Goal: Task Accomplishment & Management: Use online tool/utility

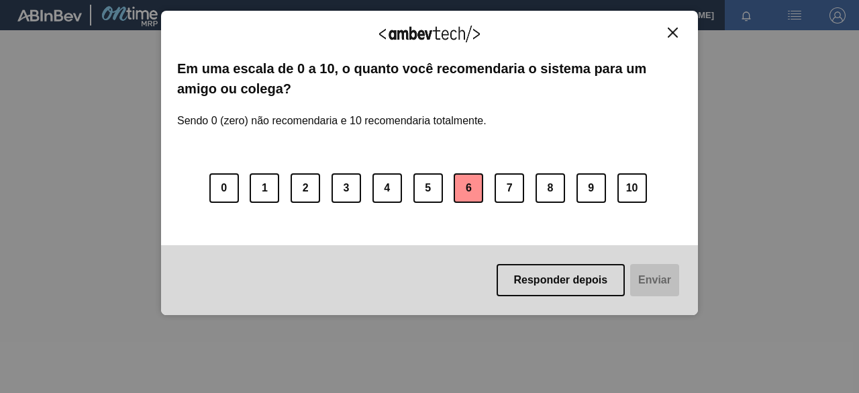
click at [463, 185] on button "6" at bounding box center [469, 188] width 30 height 30
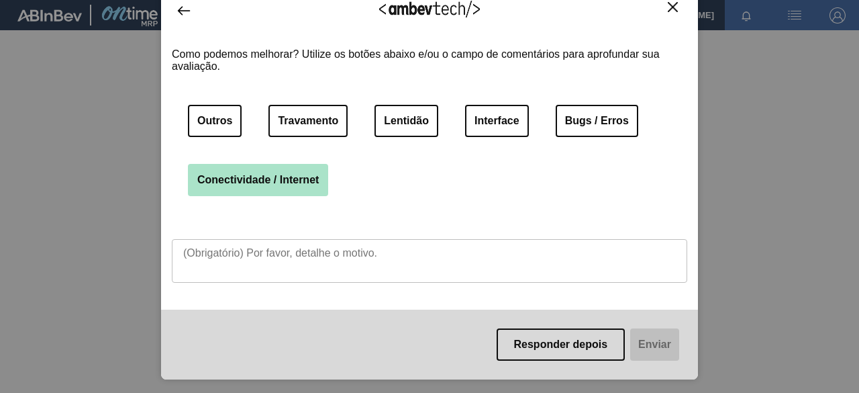
click at [313, 184] on button "Conectividade / Internet" at bounding box center [258, 180] width 140 height 32
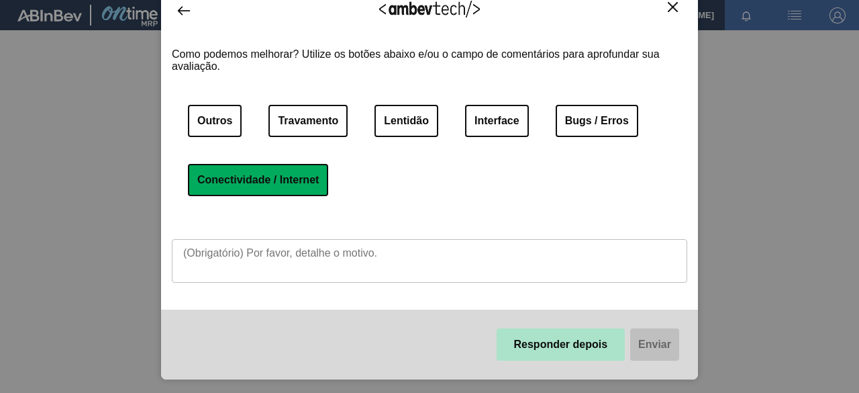
click at [571, 343] on button "Responder depois" at bounding box center [561, 344] width 129 height 32
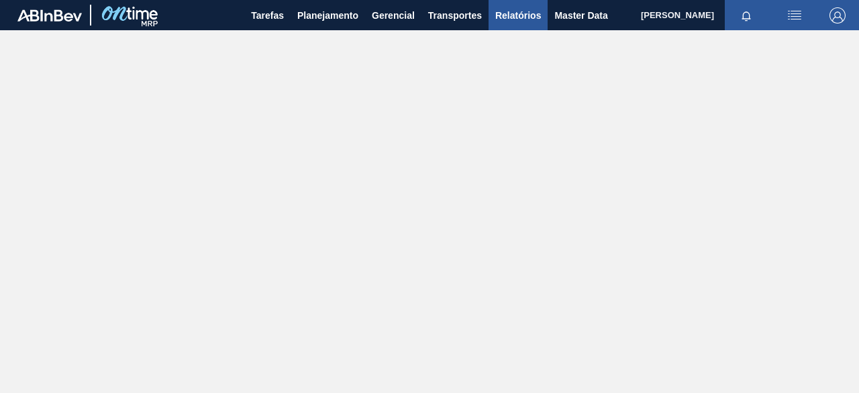
click at [512, 18] on span "Relatórios" at bounding box center [518, 15] width 46 height 16
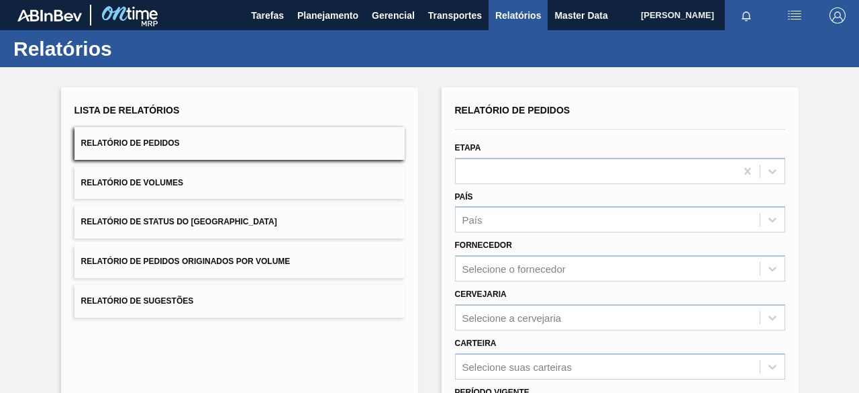
click at [308, 267] on button "Relatório de Pedidos Originados por Volume" at bounding box center [240, 261] width 330 height 33
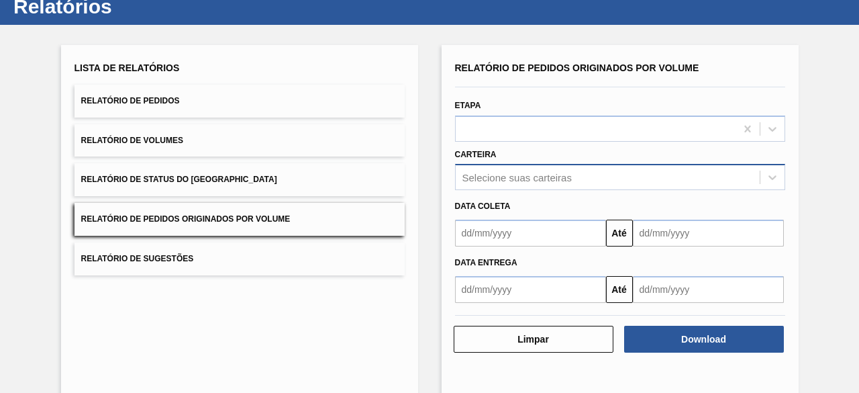
click at [610, 190] on div "Selecione suas carteiras" at bounding box center [620, 177] width 330 height 26
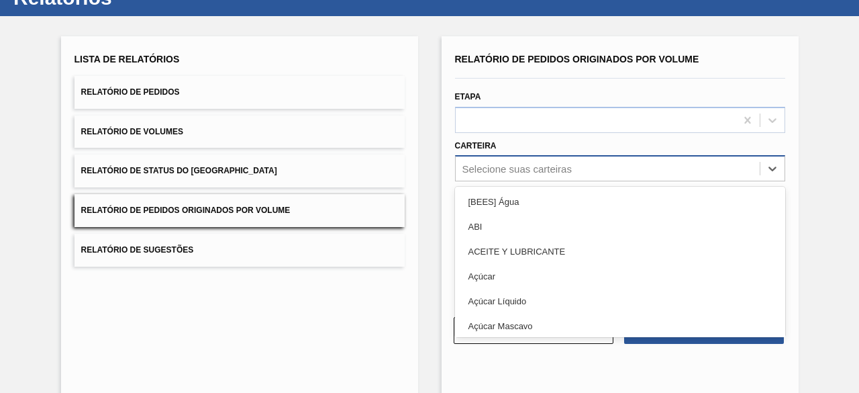
scroll to position [51, 0]
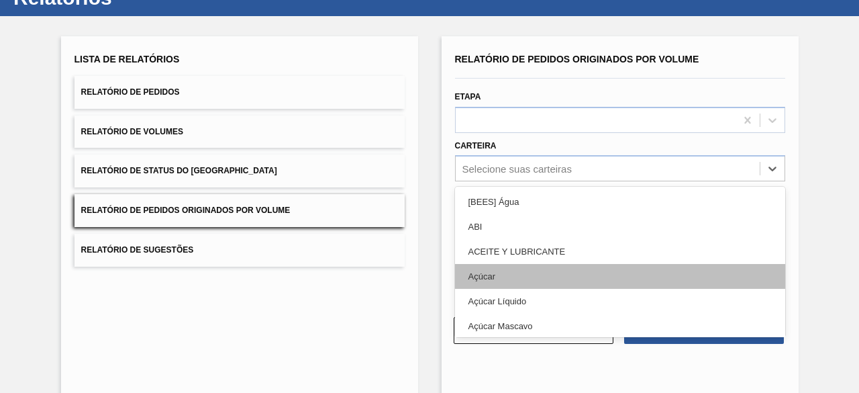
click at [578, 269] on div "Açúcar" at bounding box center [620, 276] width 330 height 25
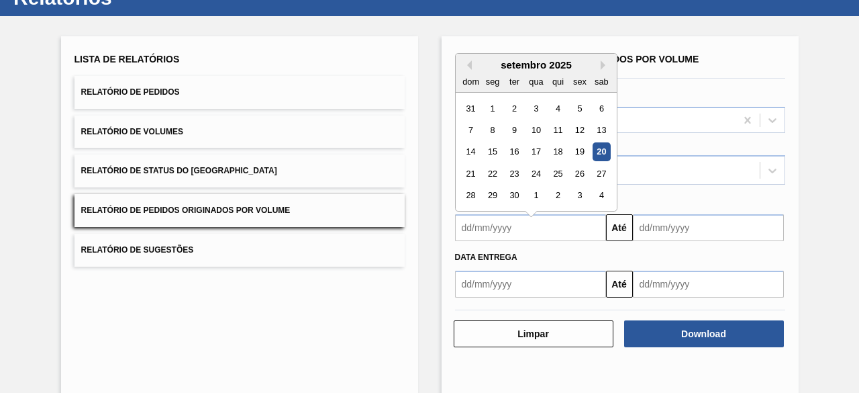
click at [568, 218] on input "text" at bounding box center [530, 227] width 151 height 27
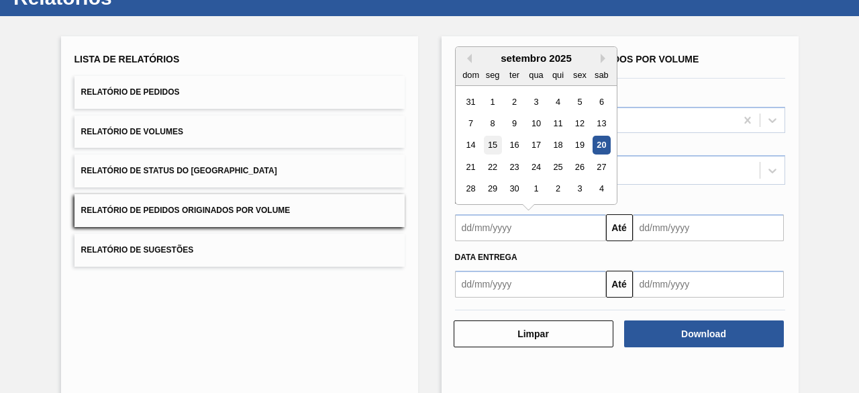
click at [493, 144] on div "15" at bounding box center [492, 145] width 18 height 18
type input "[DATE]"
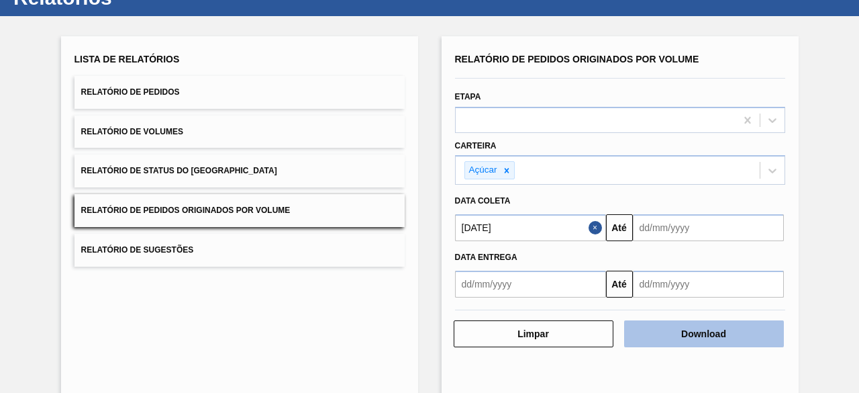
click at [713, 341] on button "Download" at bounding box center [704, 333] width 160 height 27
